Goal: Task Accomplishment & Management: Use online tool/utility

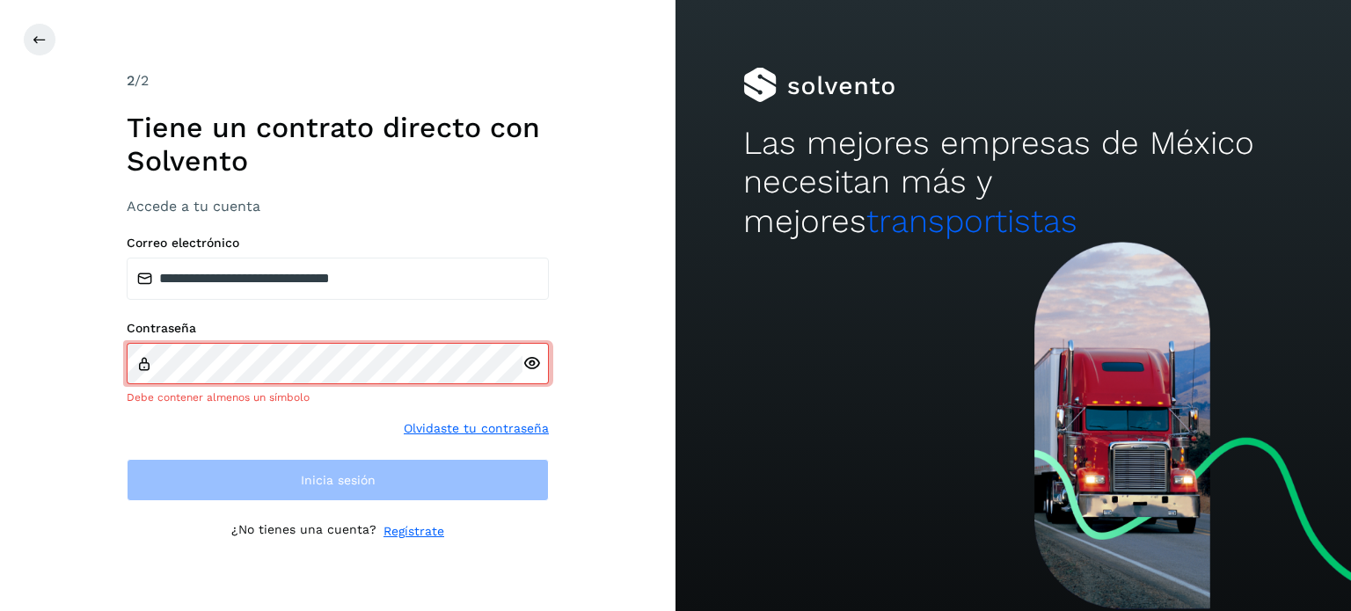
click at [531, 358] on icon at bounding box center [531, 363] width 18 height 18
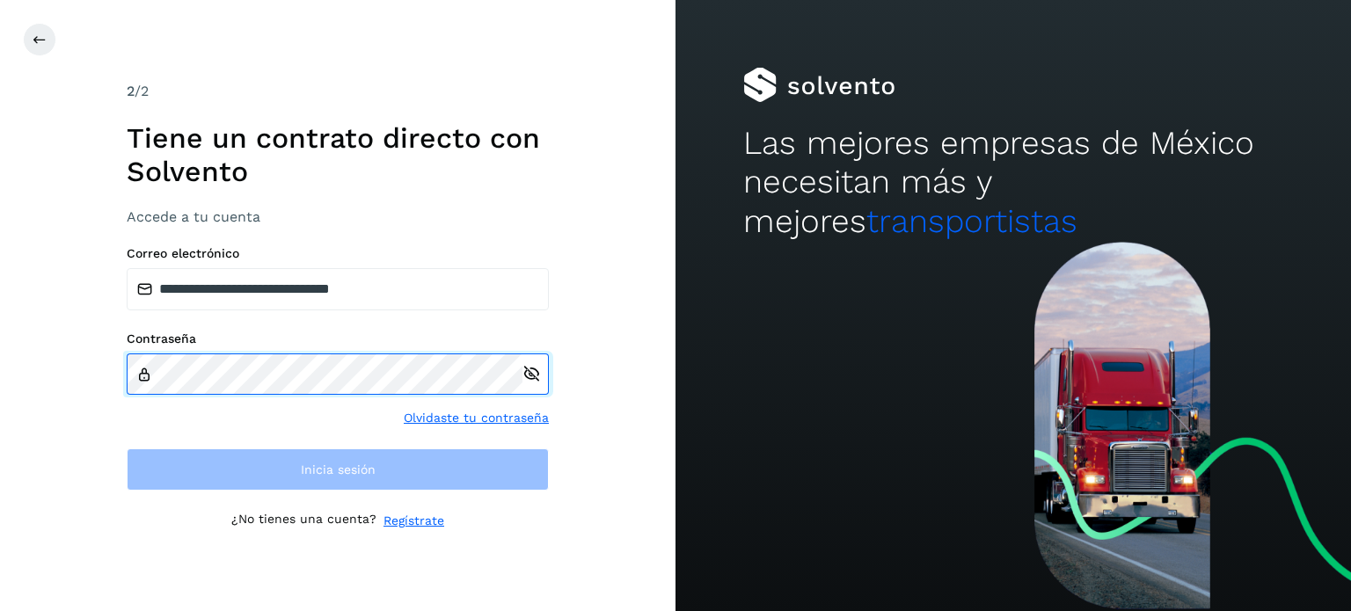
click at [0, 367] on div "**********" at bounding box center [337, 305] width 675 height 611
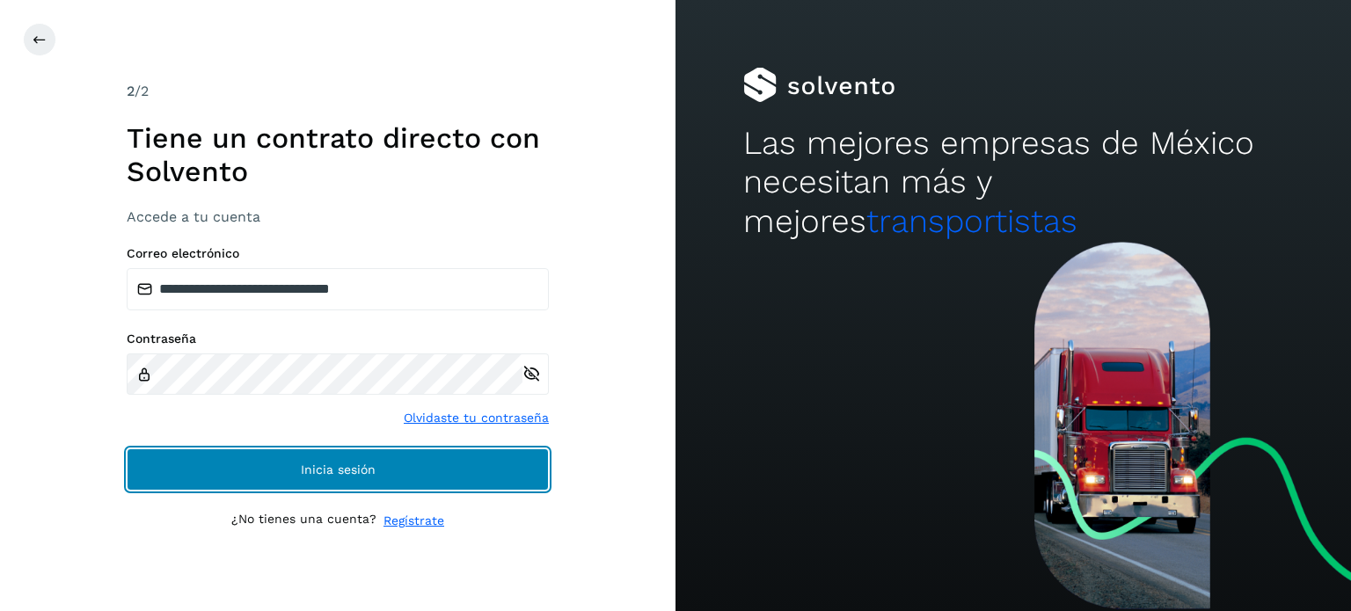
click at [496, 474] on button "Inicia sesión" at bounding box center [338, 469] width 422 height 42
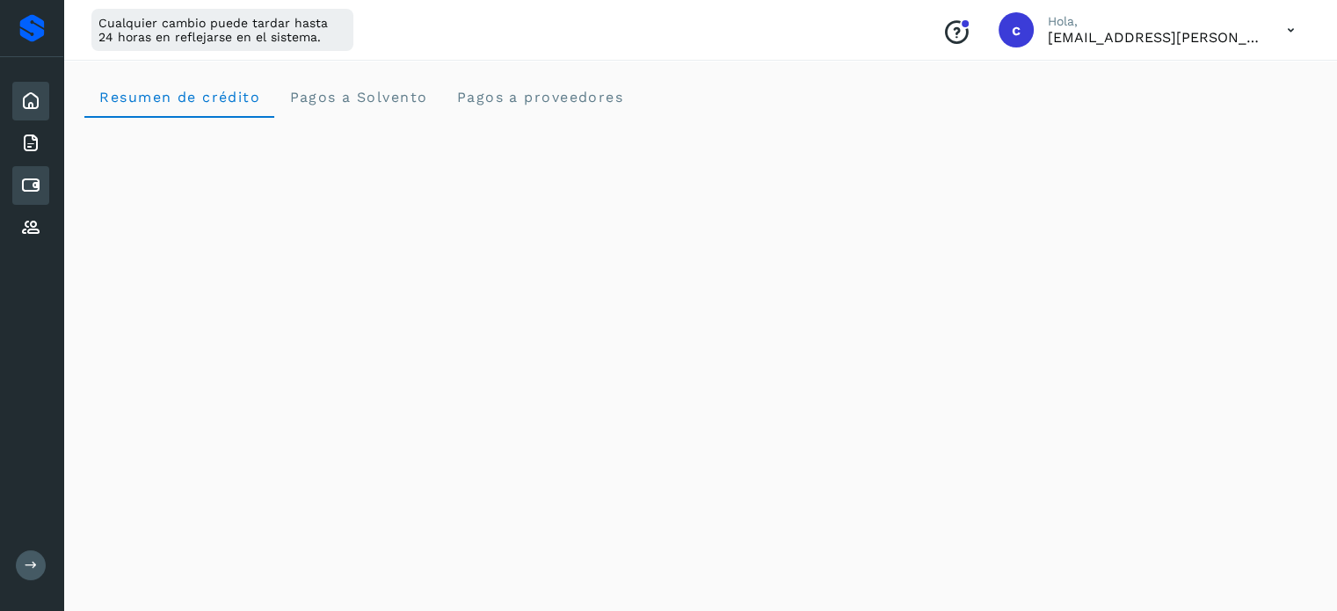
click at [35, 181] on icon at bounding box center [30, 185] width 21 height 21
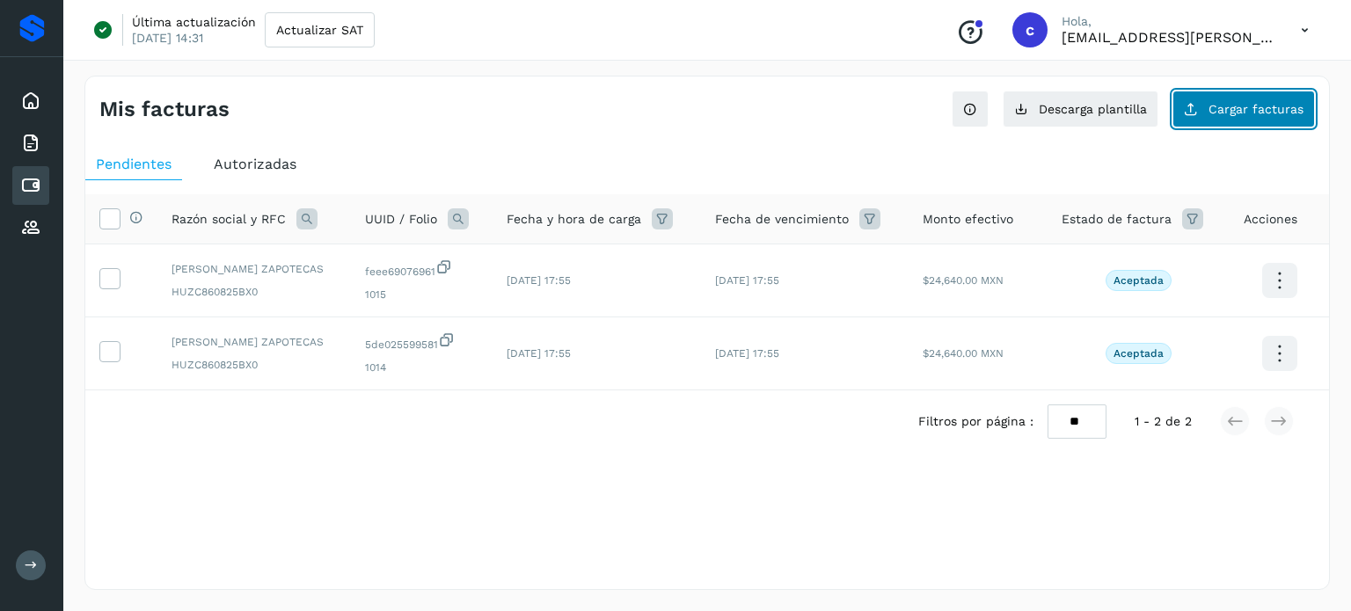
click at [1215, 115] on button "Cargar facturas" at bounding box center [1243, 109] width 142 height 37
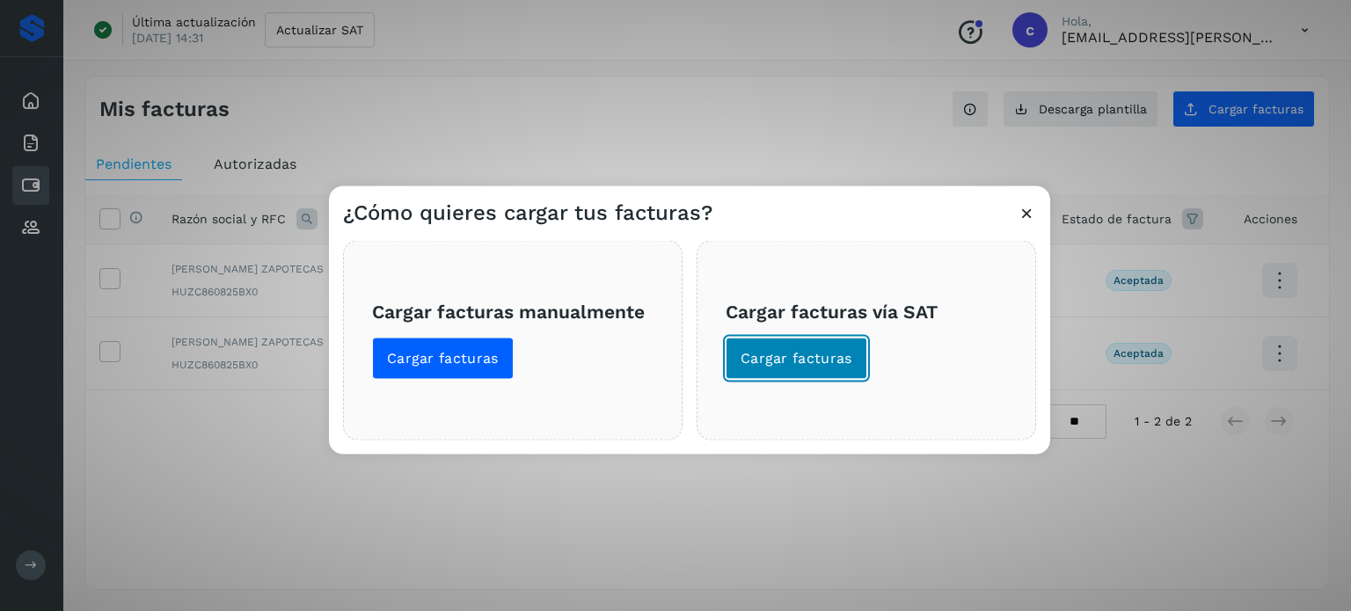
click at [762, 378] on button "Cargar facturas" at bounding box center [796, 358] width 142 height 42
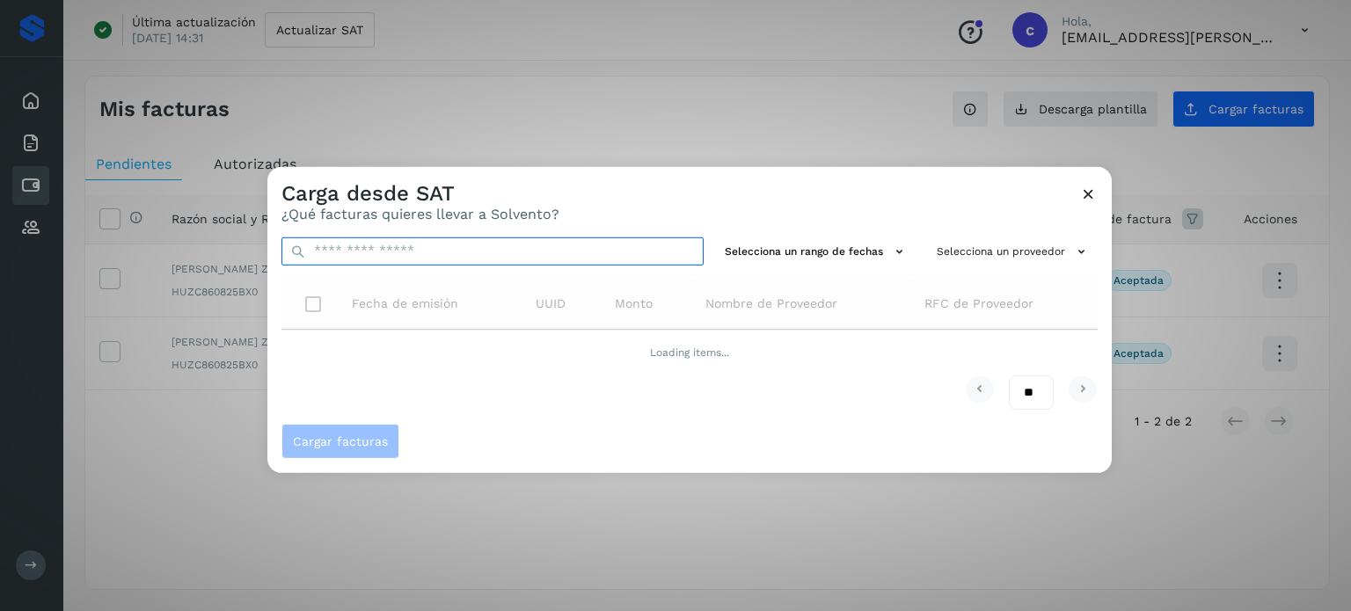
click at [539, 256] on input "text" at bounding box center [492, 251] width 422 height 28
paste input "**********"
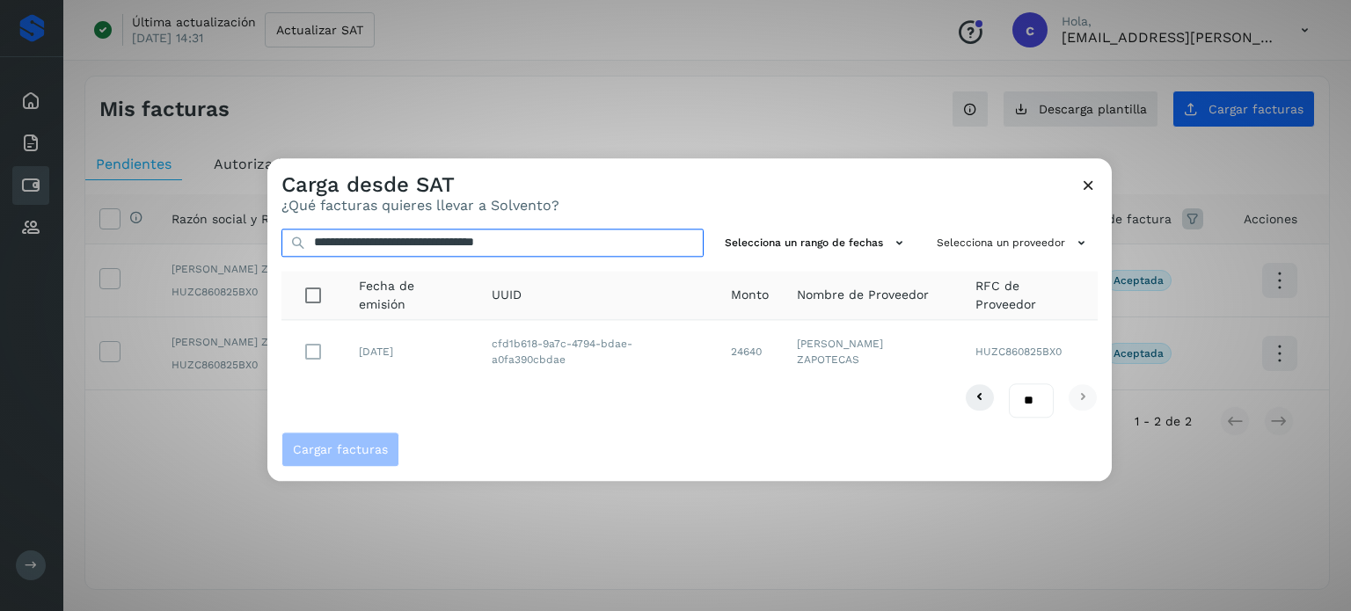
type input "**********"
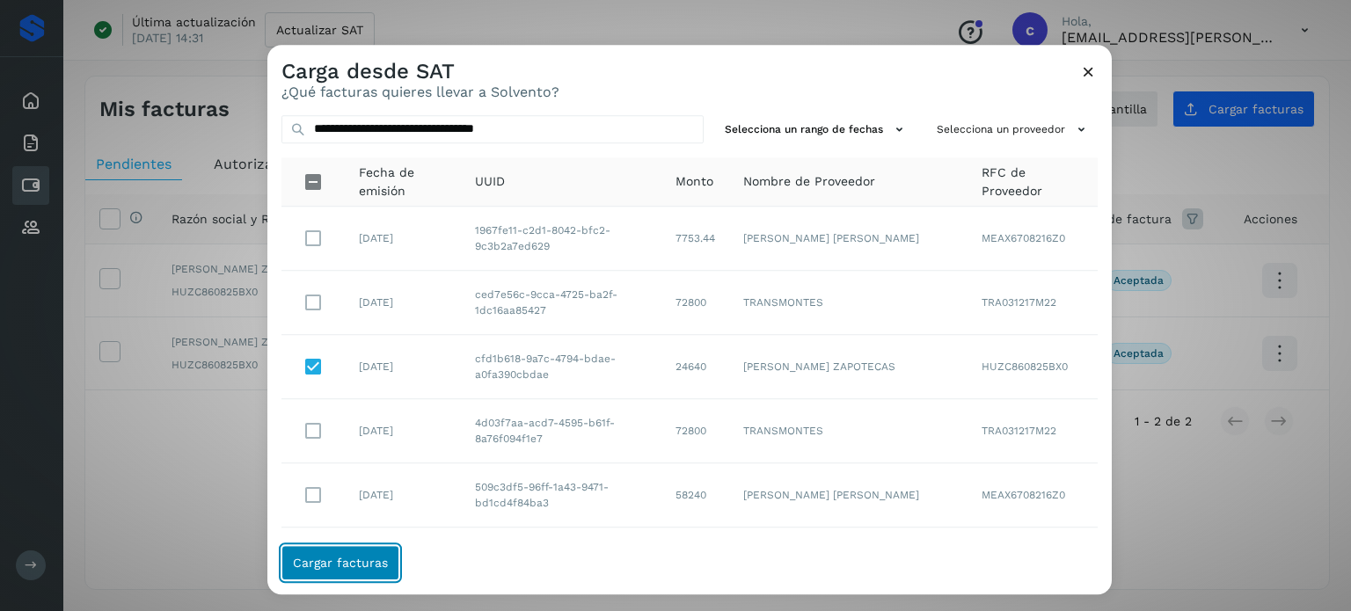
click at [342, 560] on span "Cargar facturas" at bounding box center [340, 563] width 95 height 12
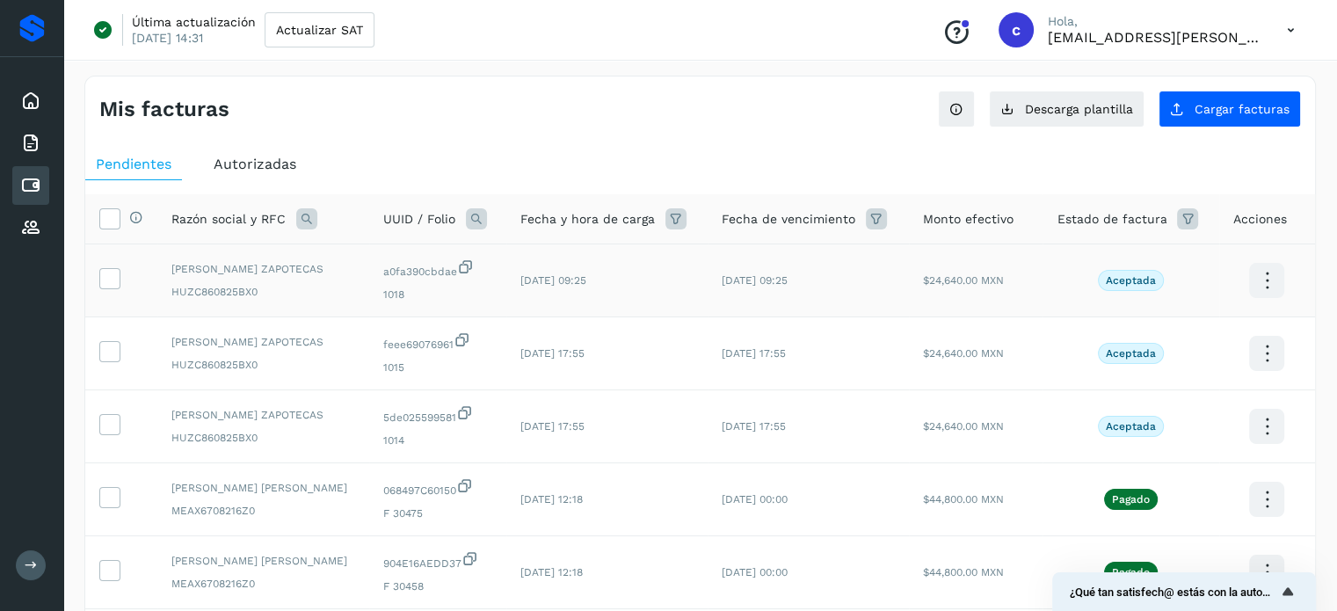
click at [112, 264] on td at bounding box center [121, 280] width 72 height 73
click at [103, 275] on icon at bounding box center [109, 277] width 18 height 18
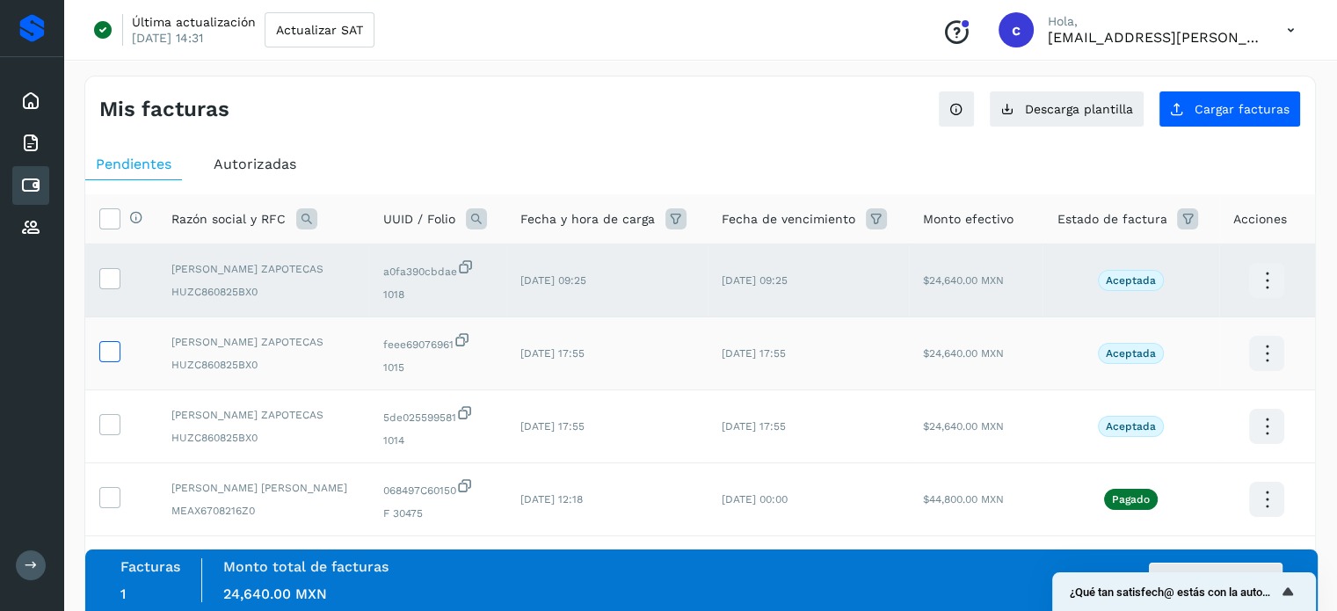
click at [113, 352] on icon at bounding box center [109, 350] width 18 height 18
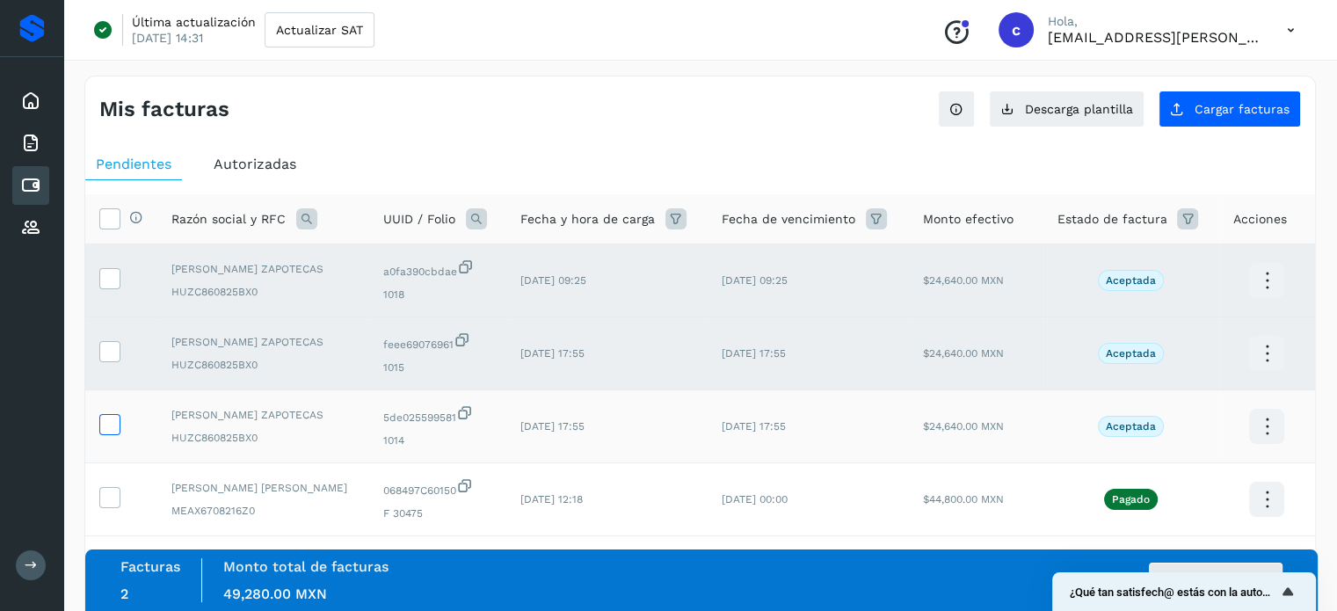
click at [102, 425] on icon at bounding box center [109, 423] width 18 height 18
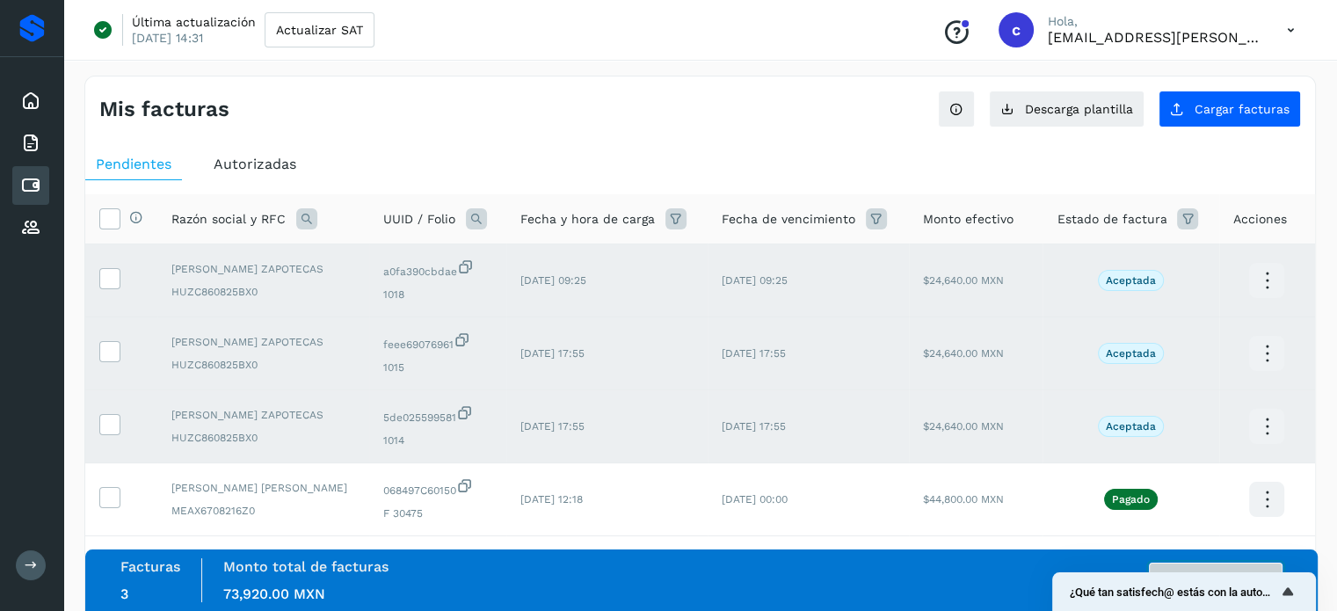
click at [1263, 566] on button "Autorizar facturas" at bounding box center [1216, 580] width 134 height 35
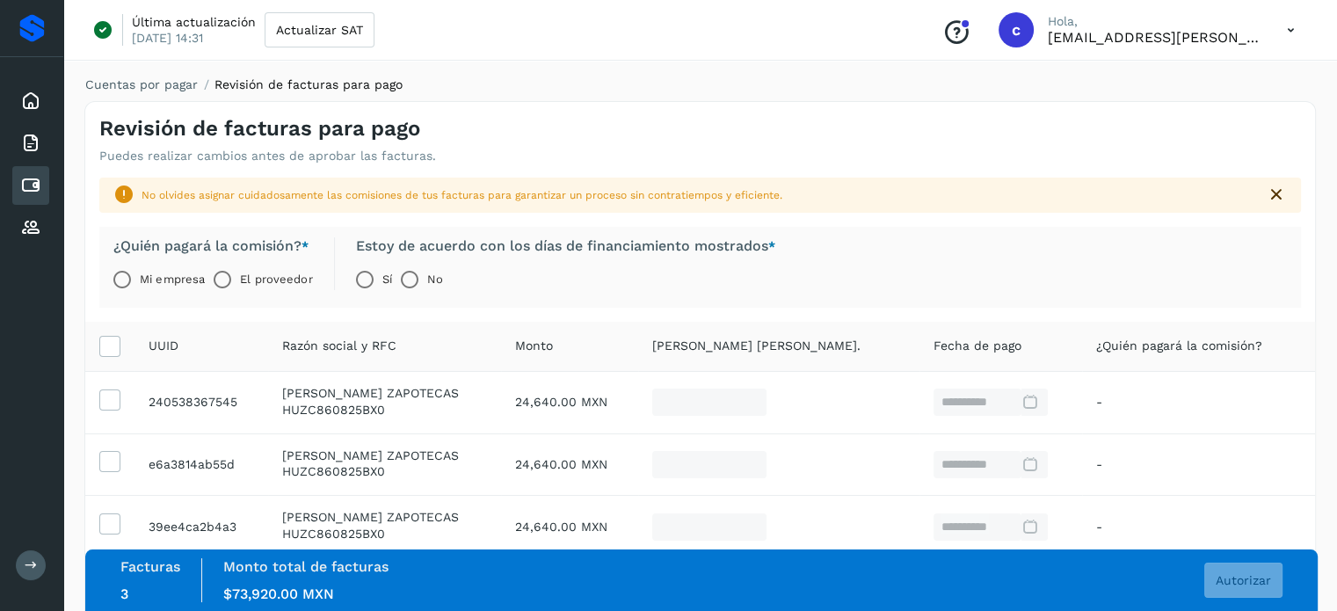
click at [306, 277] on label "El proveedor" at bounding box center [276, 279] width 72 height 35
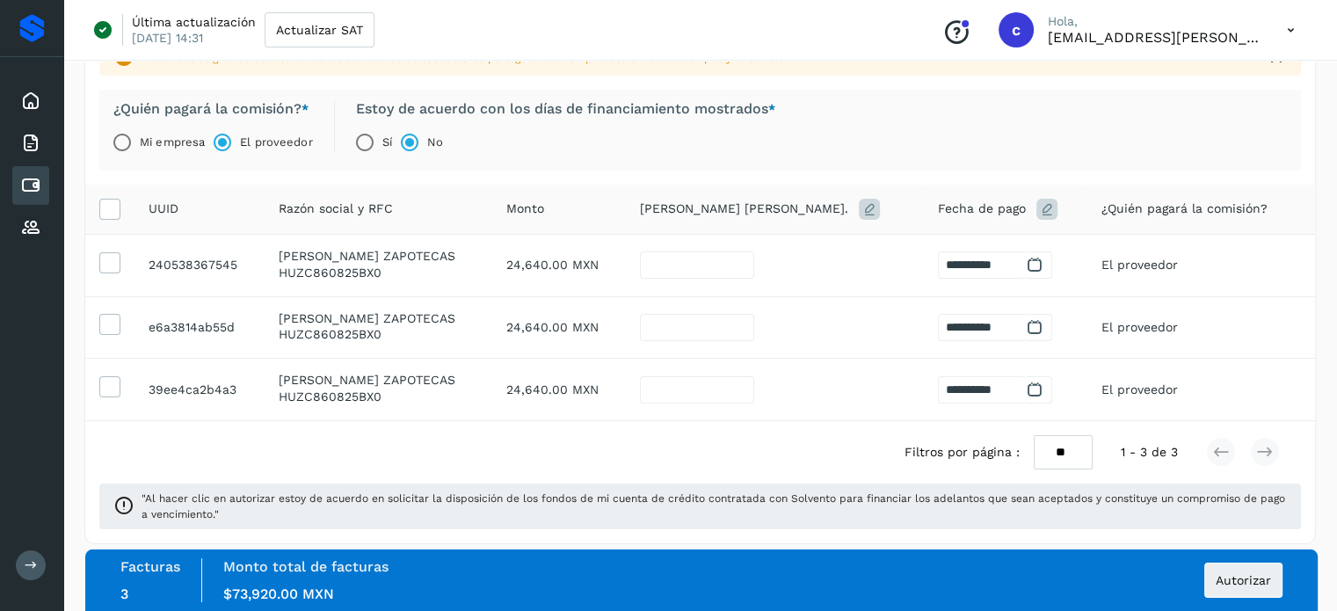
scroll to position [148, 0]
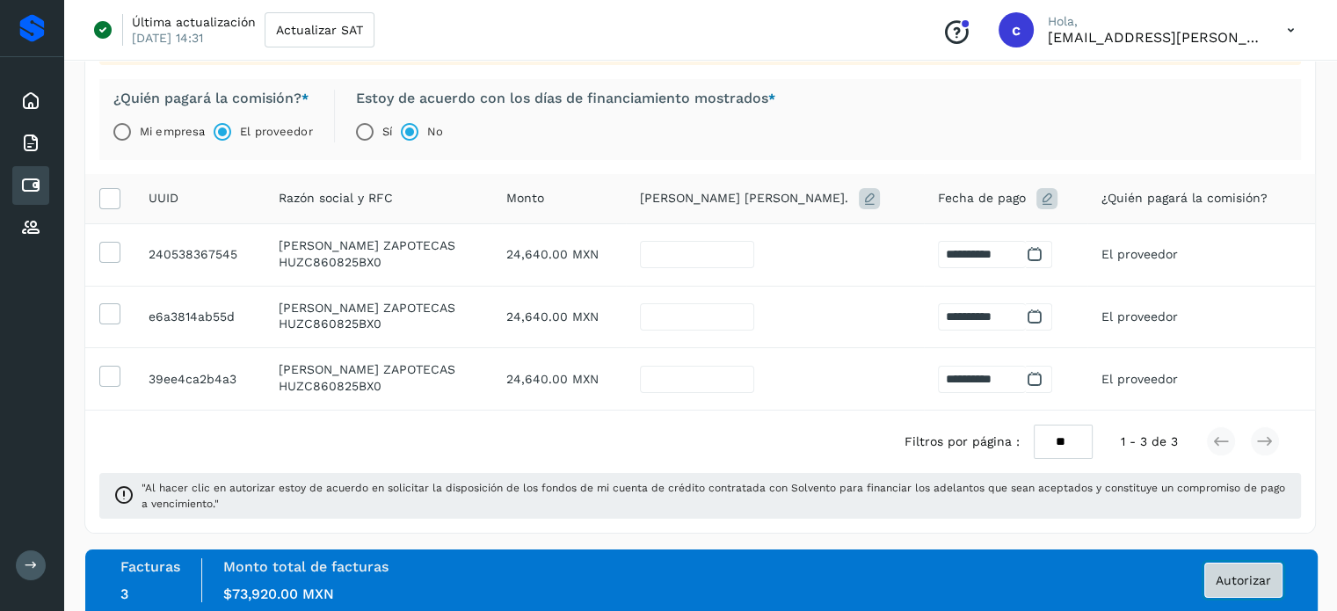
click at [1228, 585] on span "Autorizar" at bounding box center [1243, 580] width 55 height 12
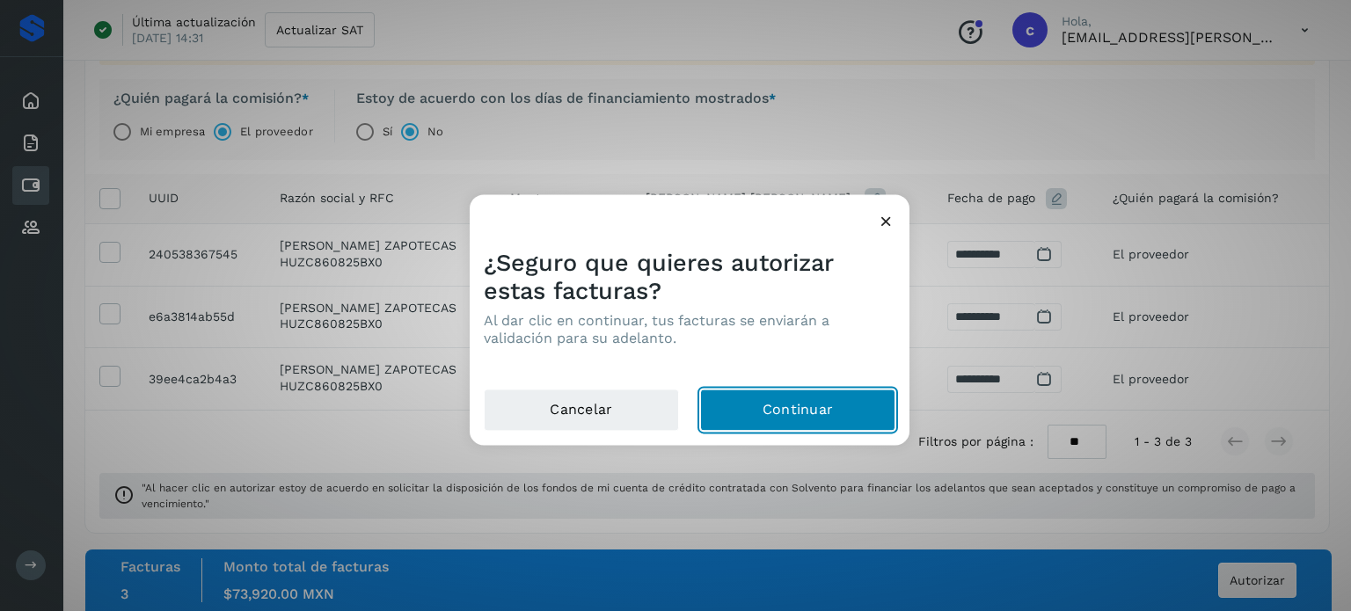
click at [804, 410] on button "Continuar" at bounding box center [797, 410] width 195 height 42
